Goal: Transaction & Acquisition: Obtain resource

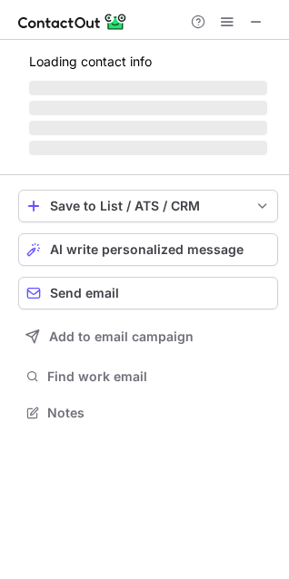
scroll to position [9, 9]
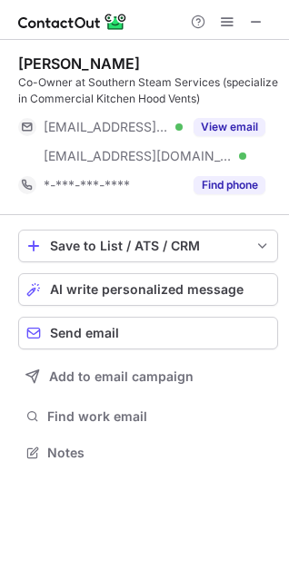
scroll to position [439, 289]
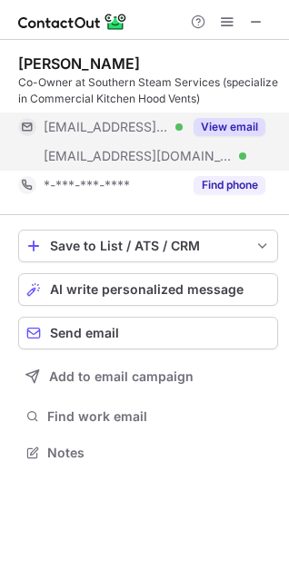
click at [226, 124] on button "View email" at bounding box center [229, 127] width 72 height 18
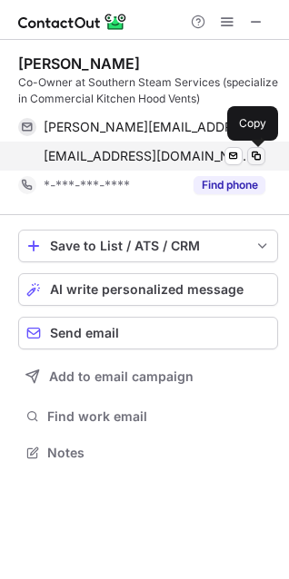
click at [251, 150] on span at bounding box center [256, 156] width 15 height 15
